Goal: Navigation & Orientation: Understand site structure

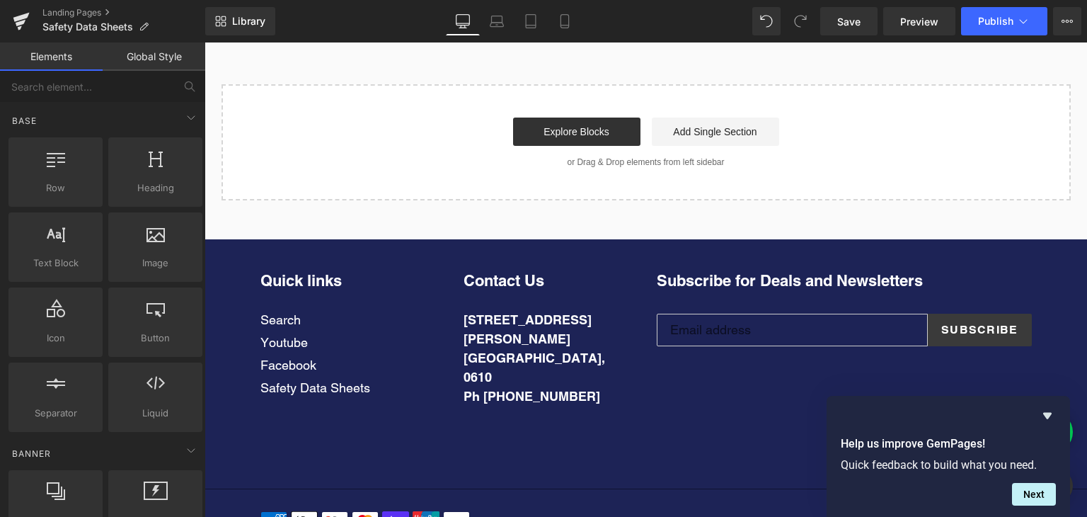
click at [770, 376] on div "Quick links Search Youtube Facebook Safety Data Sheets Contact Us [STREET_ADDRE…" at bounding box center [646, 363] width 772 height 185
click at [711, 377] on div "Quick links Search Youtube Facebook Safety Data Sheets Contact Us [STREET_ADDRE…" at bounding box center [646, 363] width 772 height 185
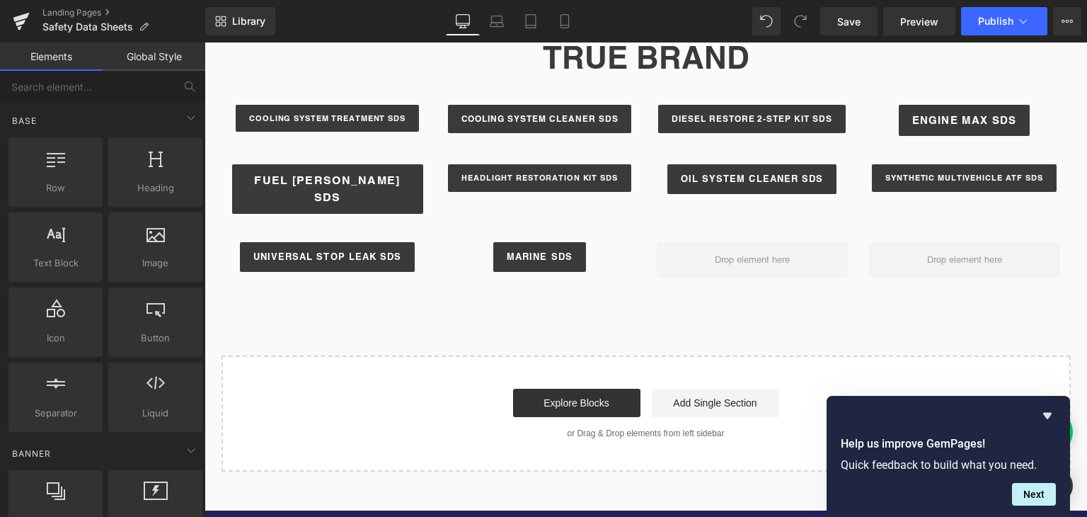
scroll to position [2541, 0]
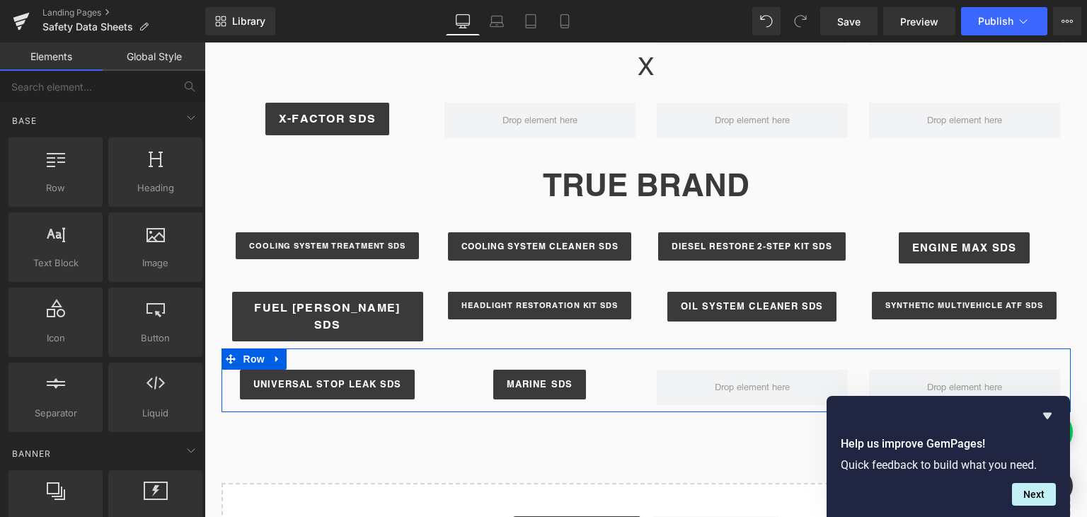
scroll to position [2405, 0]
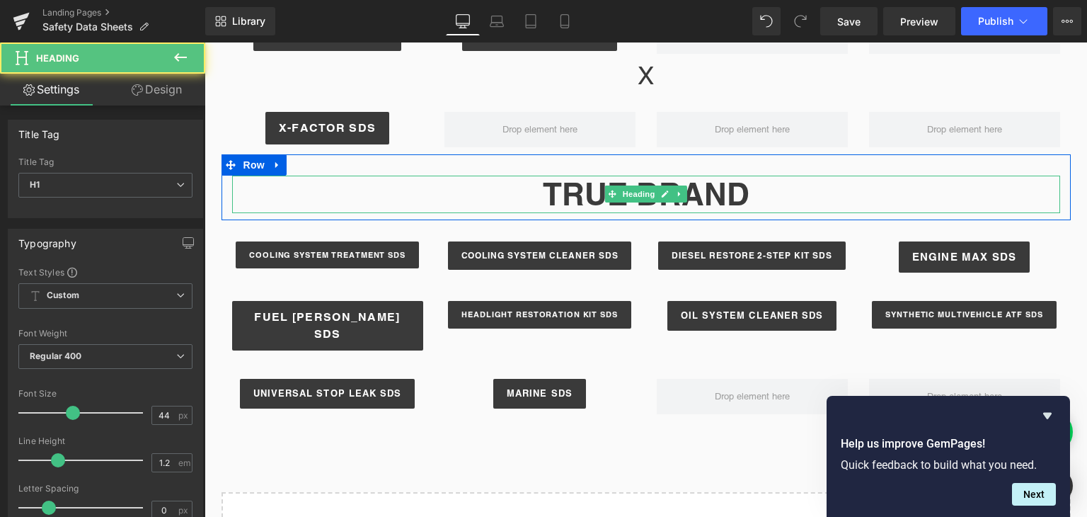
click at [710, 176] on h1 "TRUE BRAND" at bounding box center [646, 195] width 828 height 38
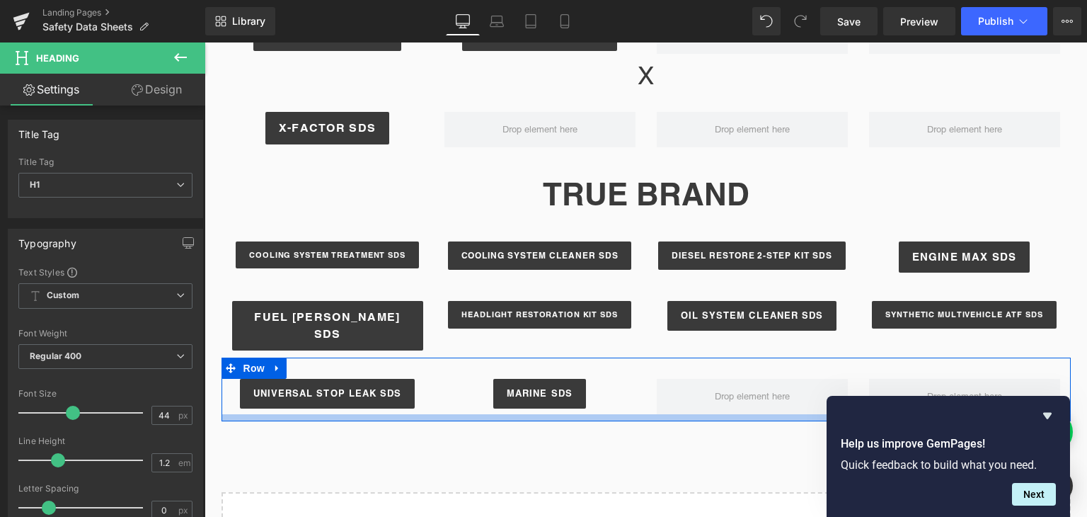
click at [649, 414] on div at bounding box center [646, 417] width 849 height 7
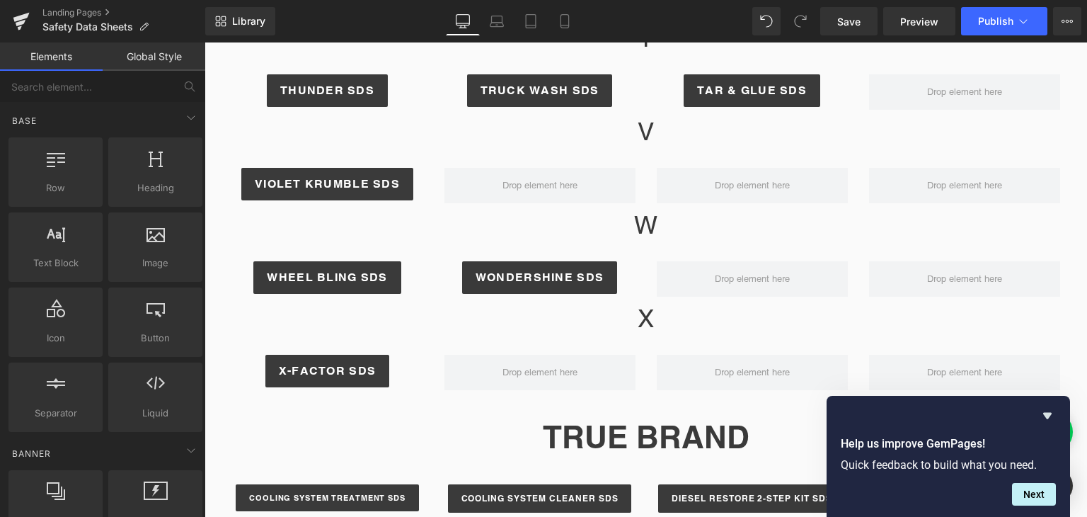
scroll to position [2146, 0]
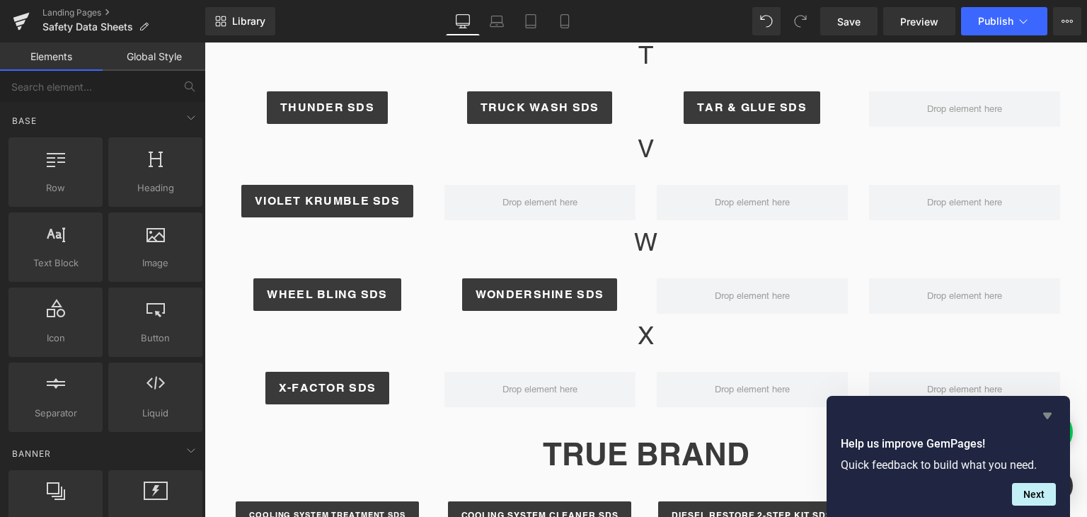
click at [1050, 410] on icon "Hide survey" at bounding box center [1047, 415] width 17 height 17
